Goal: Transaction & Acquisition: Purchase product/service

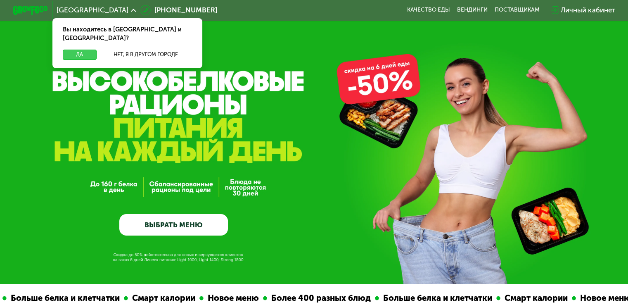
click at [87, 50] on button "Да" at bounding box center [79, 55] width 33 height 10
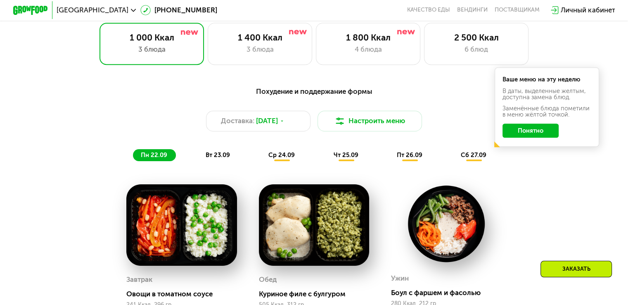
scroll to position [578, 0]
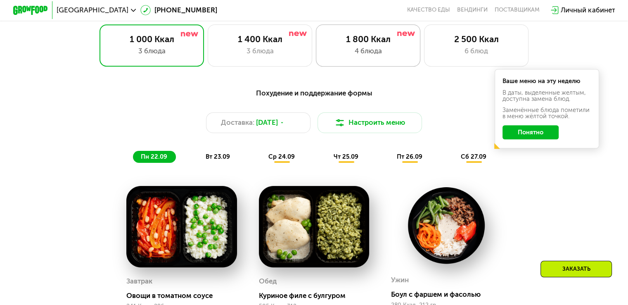
click at [361, 55] on div "4 блюда" at bounding box center [368, 51] width 86 height 10
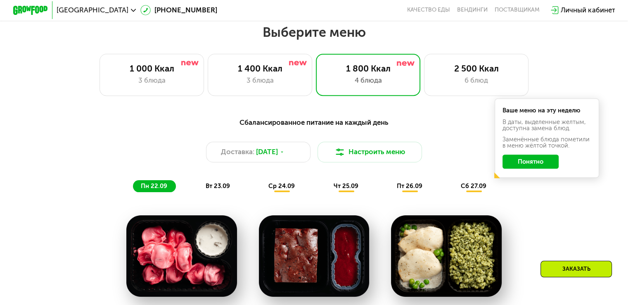
scroll to position [537, 0]
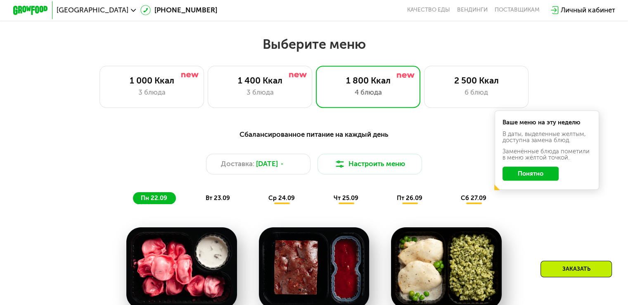
click at [542, 177] on button "Понятно" at bounding box center [530, 173] width 56 height 14
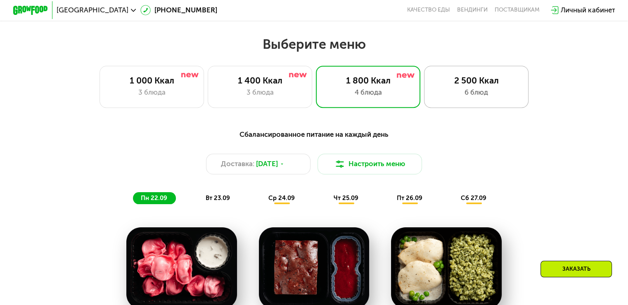
click at [477, 94] on div "6 блюд" at bounding box center [476, 92] width 86 height 10
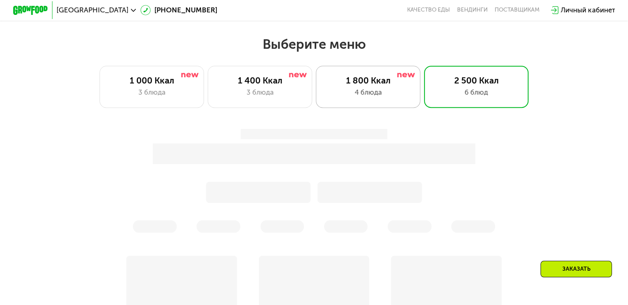
click at [383, 81] on div "1 800 Ккал" at bounding box center [368, 80] width 86 height 10
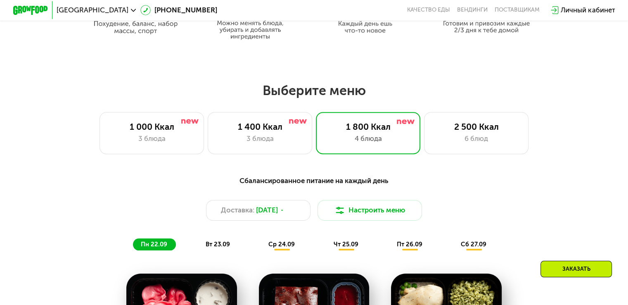
scroll to position [495, 0]
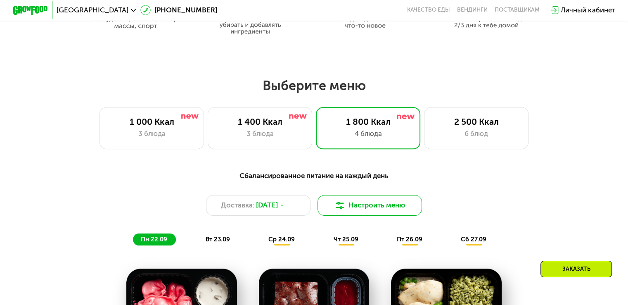
click at [355, 203] on button "Настроить меню" at bounding box center [369, 205] width 105 height 21
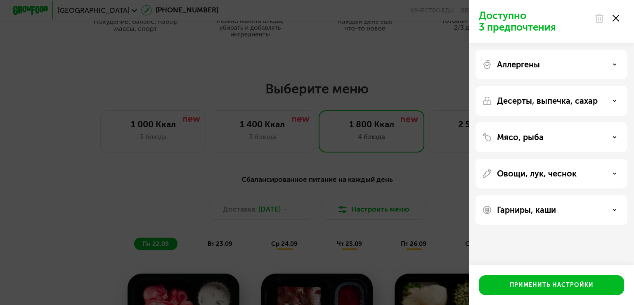
click at [105, 142] on div "Доступно 3 предпочтения Аллергены Десерты, выпечка, сахар Мясо, рыба Овощи, лук…" at bounding box center [317, 152] width 634 height 305
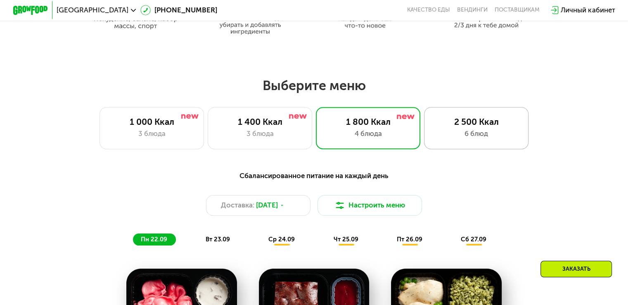
click at [465, 131] on div "2 500 Ккал 6 блюд" at bounding box center [476, 128] width 105 height 42
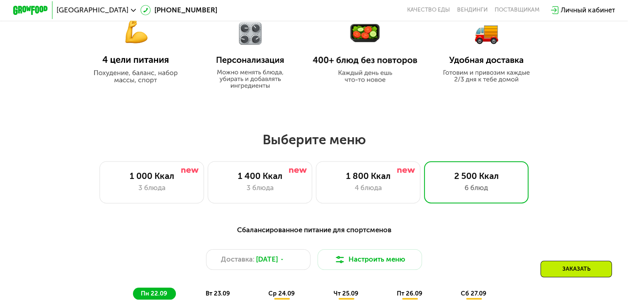
scroll to position [537, 0]
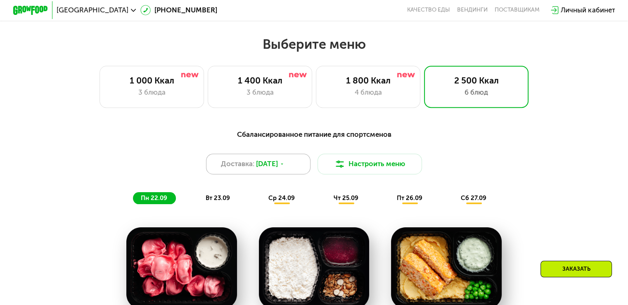
click at [256, 159] on div "Доставка: [DATE]" at bounding box center [258, 164] width 105 height 21
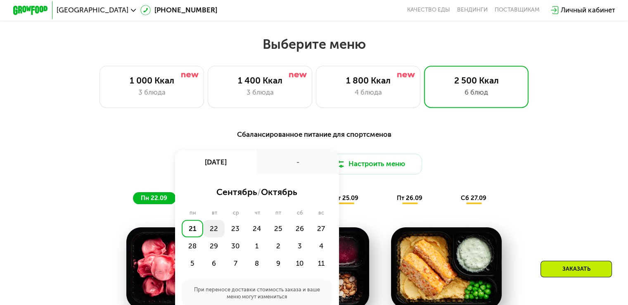
click at [214, 233] on div "22" at bounding box center [213, 228] width 21 height 17
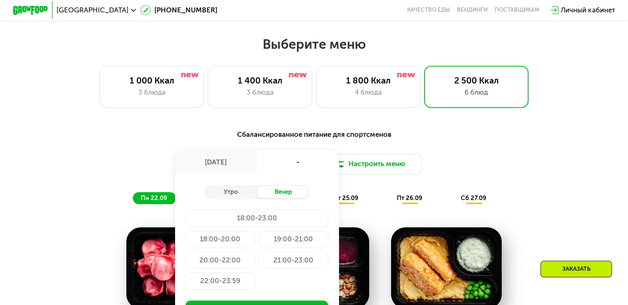
click at [559, 175] on div "Доставка: [DATE] сен, пн - Утро Вечер 18:00-23:00 18:00-20:00 19:00-21:00 20:00…" at bounding box center [314, 164] width 516 height 21
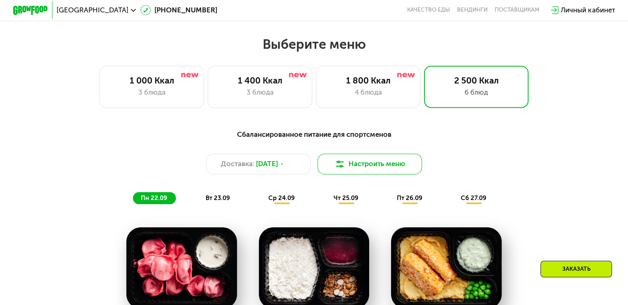
click at [381, 175] on button "Настроить меню" at bounding box center [369, 164] width 105 height 21
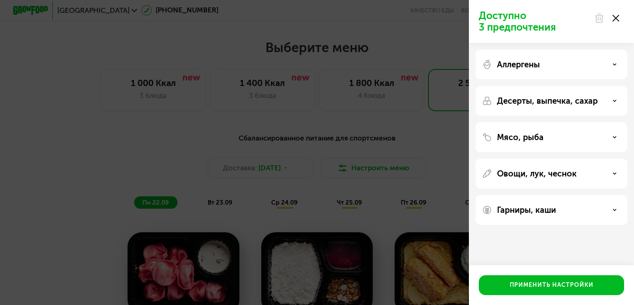
click at [158, 124] on div "Доступно 3 предпочтения Аллергены Десерты, выпечка, сахар Мясо, рыба Овощи, лук…" at bounding box center [317, 152] width 634 height 305
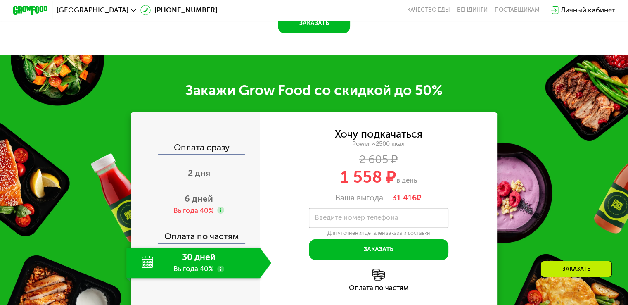
scroll to position [1156, 0]
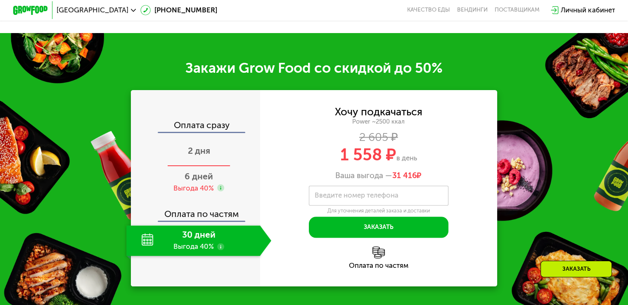
click at [197, 161] on div "2 дня" at bounding box center [198, 151] width 145 height 31
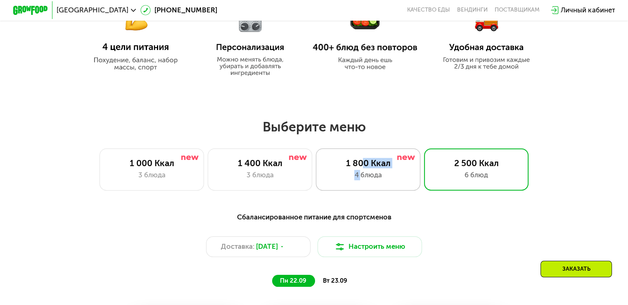
drag, startPoint x: 362, startPoint y: 171, endPoint x: 377, endPoint y: 166, distance: 16.4
click at [362, 171] on div "1 800 Ккал 4 блюда" at bounding box center [368, 169] width 105 height 42
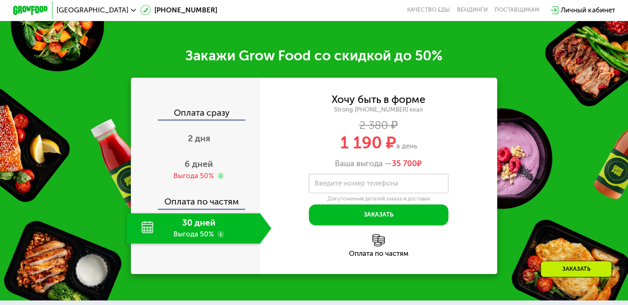
scroll to position [1073, 0]
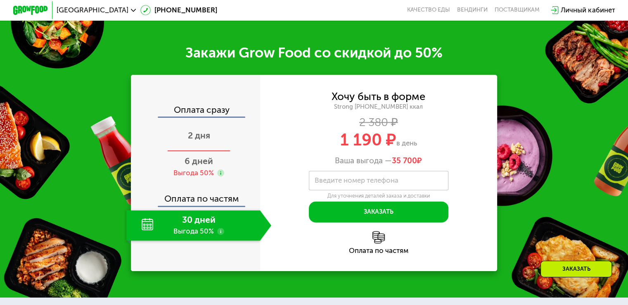
click at [201, 140] on span "2 дня" at bounding box center [199, 135] width 22 height 10
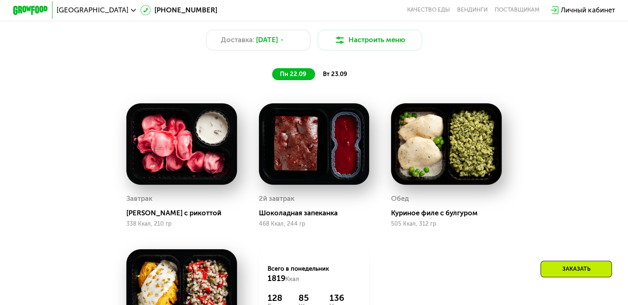
click at [557, 196] on div "Сбалансированное питание на каждый день Доставка: [DATE] Настроить меню пн 22.0…" at bounding box center [313, 204] width 537 height 409
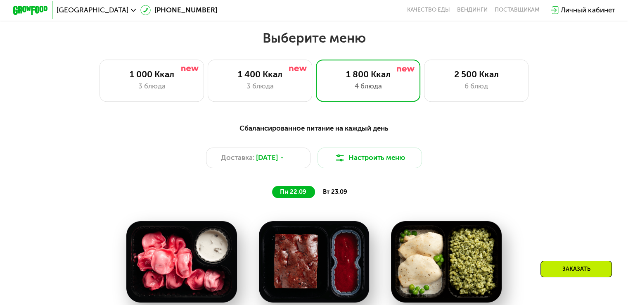
scroll to position [537, 0]
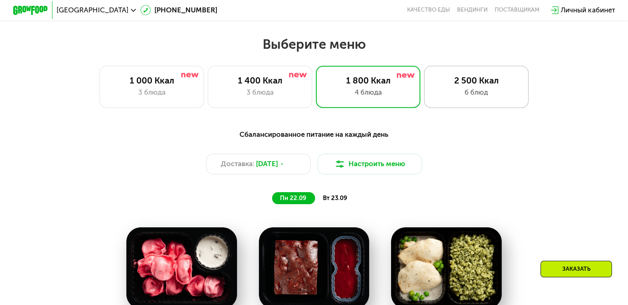
click at [467, 92] on div "6 блюд" at bounding box center [476, 92] width 86 height 10
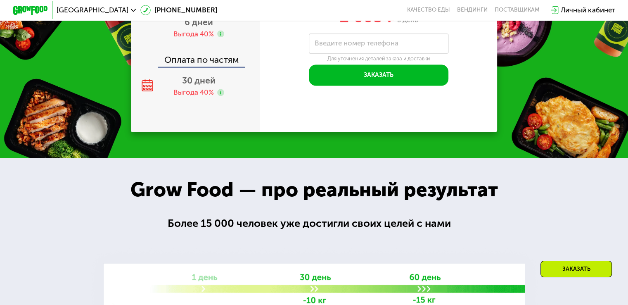
scroll to position [1197, 0]
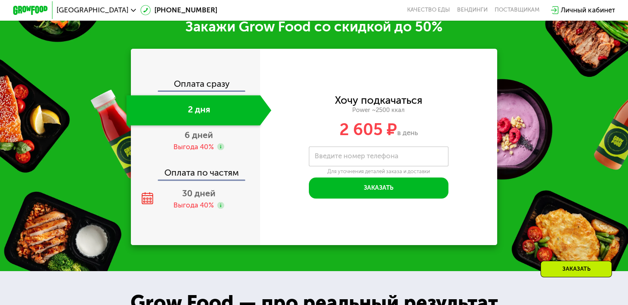
click at [519, 166] on div "Закажи Grow Food со скидкой до 50% Оплата сразу 2 дня 6 дней Выгода 40% Оплата …" at bounding box center [314, 131] width 628 height 279
click at [558, 115] on div "Закажи Grow Food со скидкой до 50% Оплата сразу 2 дня 6 дней Выгода 40% Оплата …" at bounding box center [314, 131] width 628 height 279
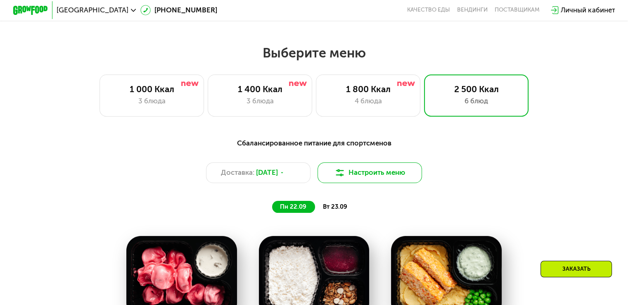
scroll to position [537, 0]
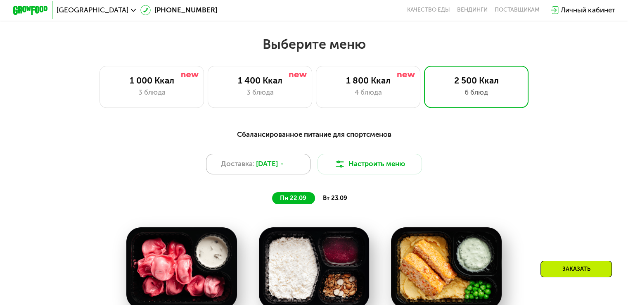
click at [278, 169] on span "[DATE]" at bounding box center [267, 163] width 22 height 10
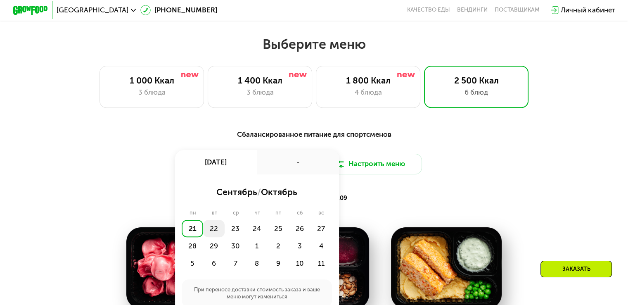
click at [213, 232] on div "22" at bounding box center [213, 228] width 21 height 17
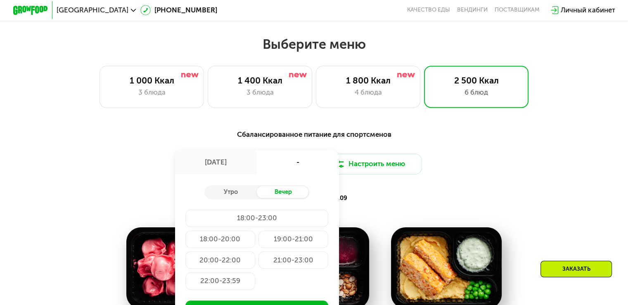
click at [237, 170] on div "[DATE]" at bounding box center [216, 162] width 82 height 24
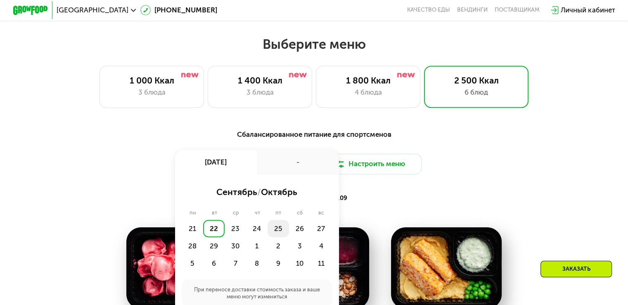
click at [274, 231] on div "25" at bounding box center [277, 228] width 21 height 17
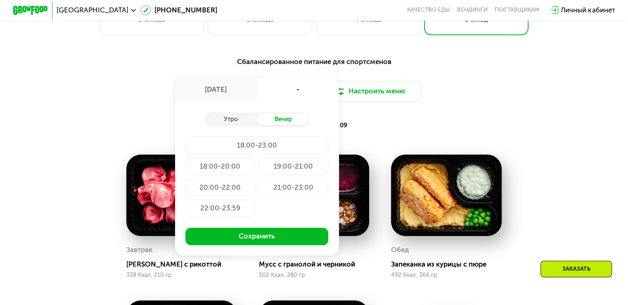
scroll to position [619, 0]
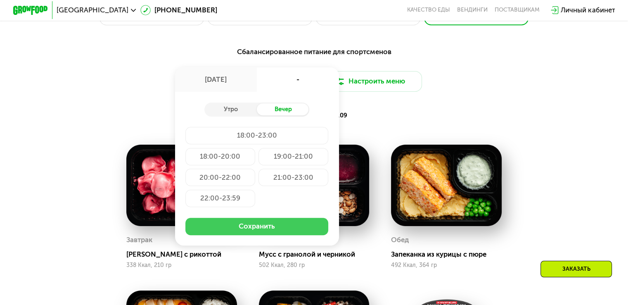
click at [274, 232] on button "Сохранить" at bounding box center [256, 226] width 143 height 17
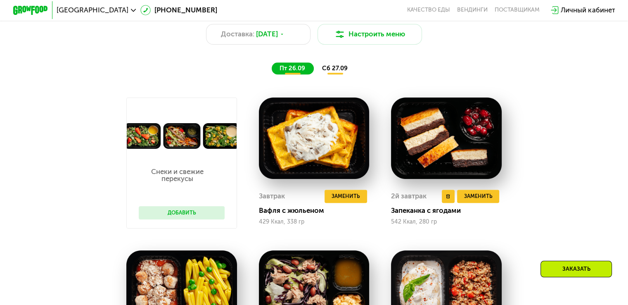
scroll to position [660, 0]
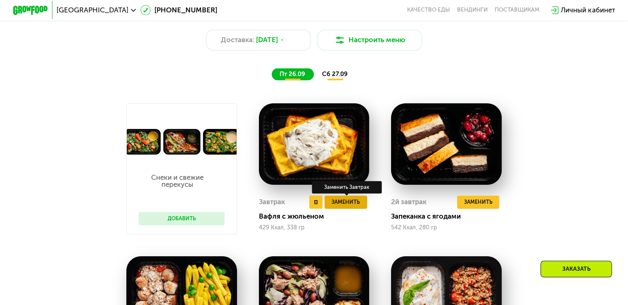
click at [344, 206] on span "Заменить" at bounding box center [345, 201] width 28 height 9
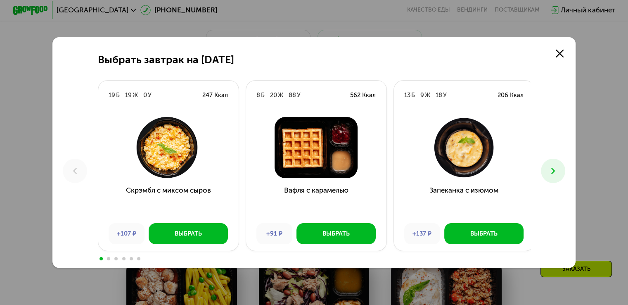
click at [552, 48] on div "Выбрать завтрак на [DATE] Б 19 Ж 0 У 247 Ккал Скрэмбл с миксом сыров +107 ₽ Выб…" at bounding box center [313, 152] width 523 height 230
click at [558, 50] on icon at bounding box center [560, 54] width 8 height 8
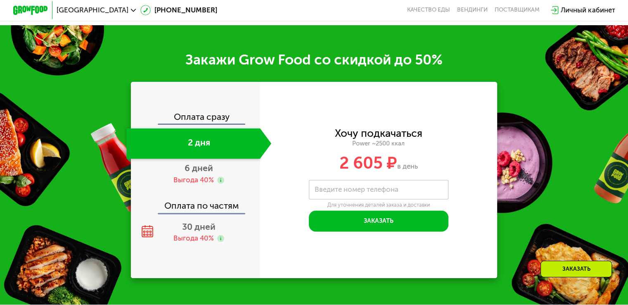
scroll to position [1238, 0]
